Goal: Navigation & Orientation: Understand site structure

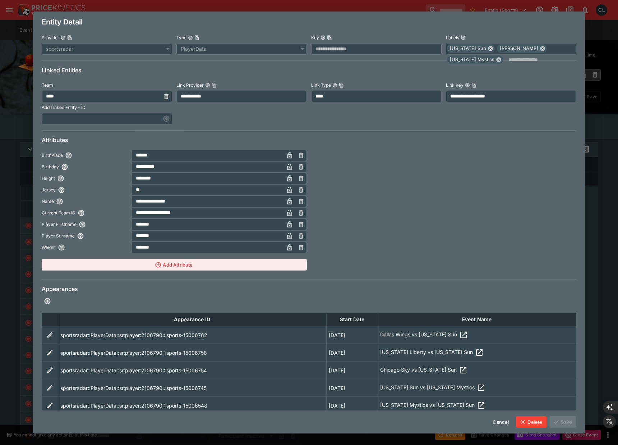
scroll to position [21, 0]
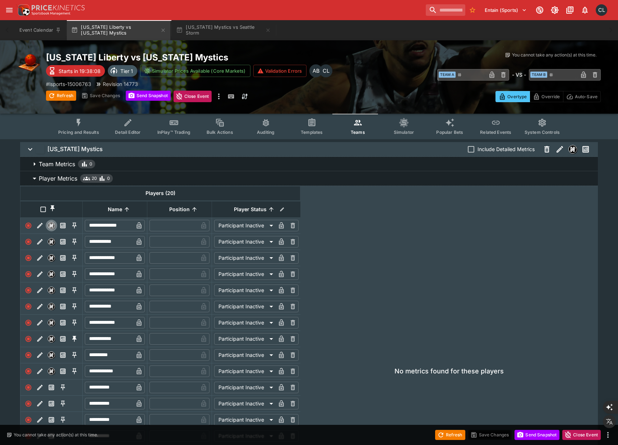
click at [120, 125] on button "Detail Editor" at bounding box center [128, 127] width 46 height 26
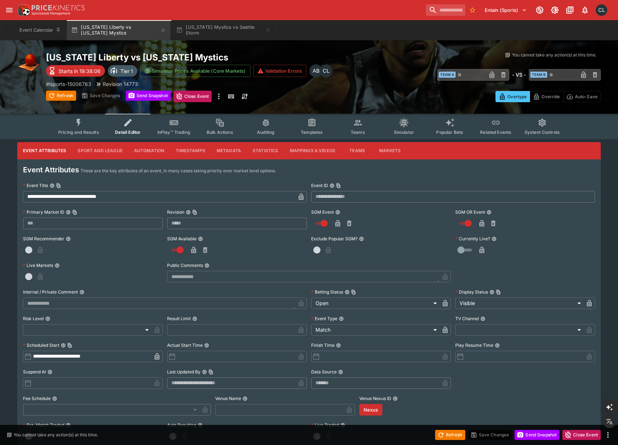
click at [326, 153] on button "Mappings & Videos" at bounding box center [312, 150] width 57 height 17
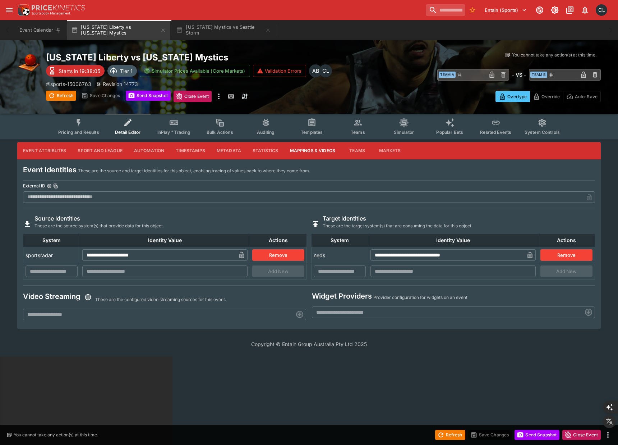
click at [355, 153] on button "Teams" at bounding box center [357, 150] width 32 height 17
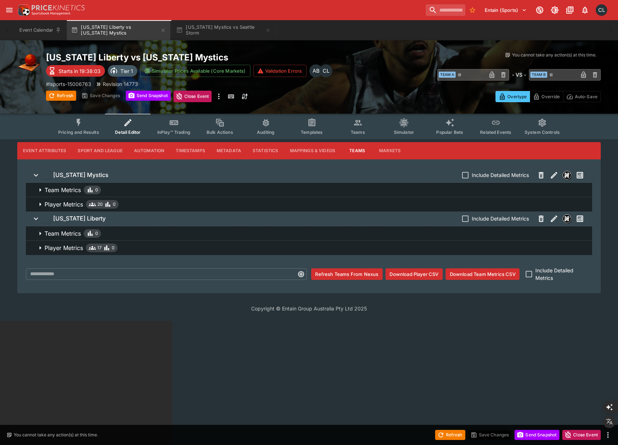
click at [87, 126] on button "Pricing and Results" at bounding box center [78, 127] width 52 height 26
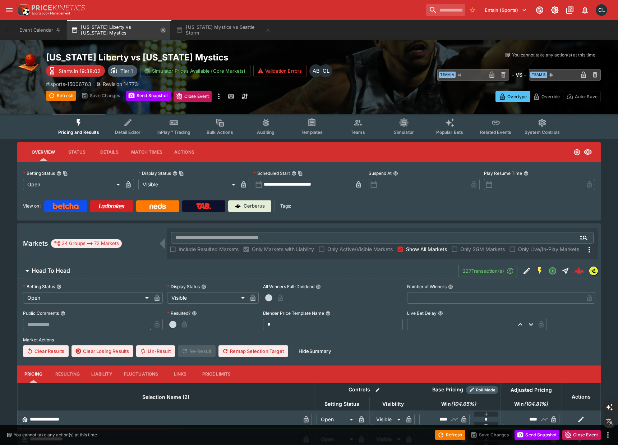
click at [162, 29] on icon "button" at bounding box center [163, 30] width 6 height 6
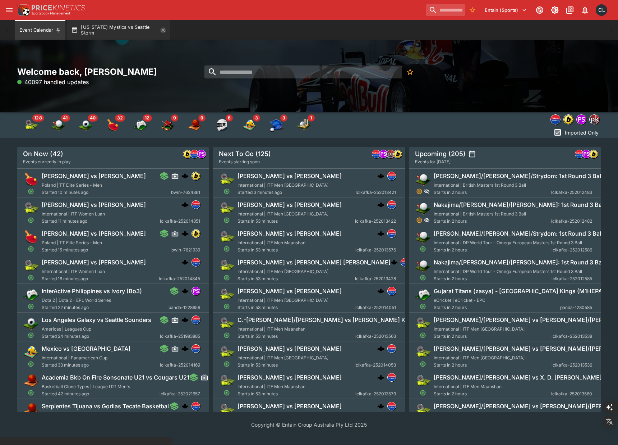
click at [162, 30] on icon "button" at bounding box center [163, 30] width 6 height 6
click at [384, 94] on div "Welcome back, [PERSON_NAME] 40859 handled updates" at bounding box center [309, 76] width 618 height 72
click at [468, 91] on div "Welcome back, [PERSON_NAME] 41855 handled updates" at bounding box center [309, 76] width 618 height 72
